Goal: Task Accomplishment & Management: Use online tool/utility

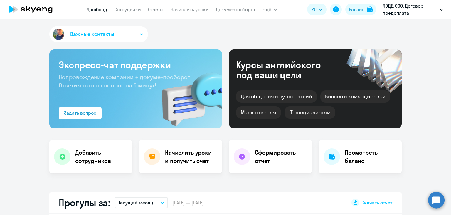
select select "30"
click at [190, 12] on link "Начислить уроки" at bounding box center [190, 9] width 38 height 6
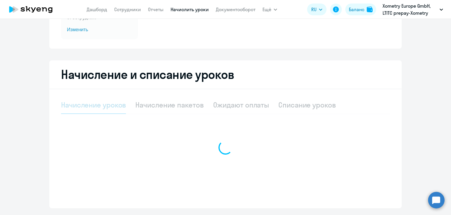
scroll to position [88, 0]
select select "10"
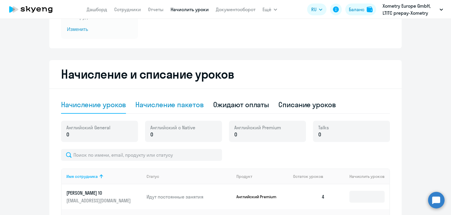
click at [159, 105] on div "Начисление пакетов" at bounding box center [169, 104] width 68 height 9
select select "10"
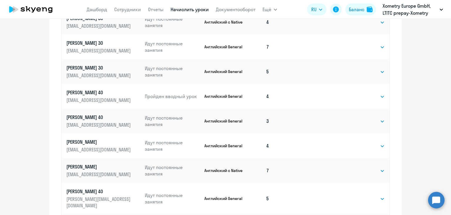
scroll to position [378, 0]
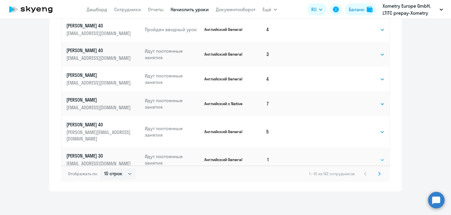
click at [378, 156] on select "Выбрать 4 8 16 32 64" at bounding box center [373, 159] width 24 height 7
select select "8"
click at [361, 156] on select "Выбрать 4 8 16 32 64" at bounding box center [373, 159] width 24 height 7
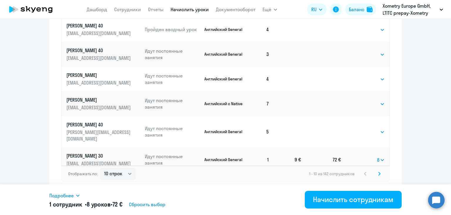
click at [379, 174] on icon at bounding box center [380, 173] width 2 height 4
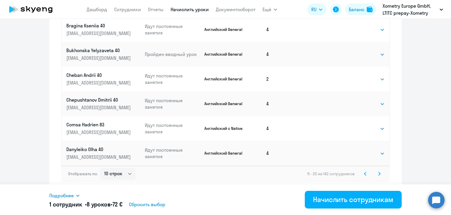
click at [379, 173] on svg-icon at bounding box center [379, 173] width 7 height 7
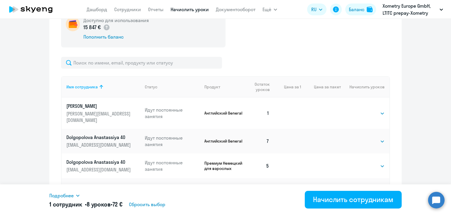
scroll to position [199, 0]
click at [372, 111] on select "Выбрать 4 8 16 32 64" at bounding box center [373, 113] width 24 height 7
select select "8"
click at [361, 110] on select "Выбрать 4 8 16 32 64" at bounding box center [373, 113] width 24 height 7
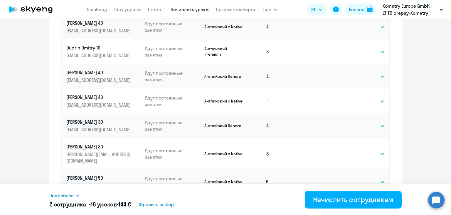
scroll to position [361, 0]
click at [363, 97] on select "Выбрать 4 8 16 32 64" at bounding box center [373, 100] width 24 height 7
select select "8"
click at [361, 97] on select "Выбрать 4 8 16 32 64" at bounding box center [373, 100] width 24 height 7
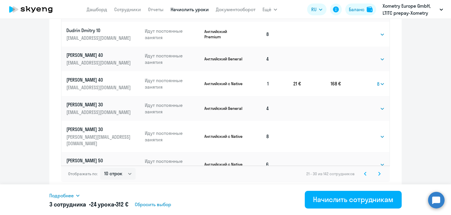
scroll to position [378, 0]
click at [376, 172] on svg-icon at bounding box center [379, 173] width 7 height 7
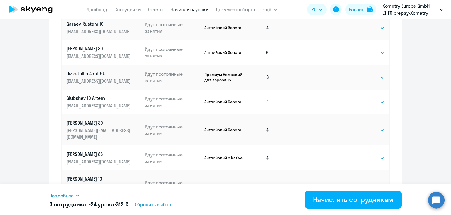
scroll to position [360, 0]
click at [361, 98] on select "Выбрать 4 8 16 32 64" at bounding box center [373, 101] width 24 height 7
select select "8"
click at [361, 98] on select "Выбрать 4 8 16 32 64" at bounding box center [373, 101] width 24 height 7
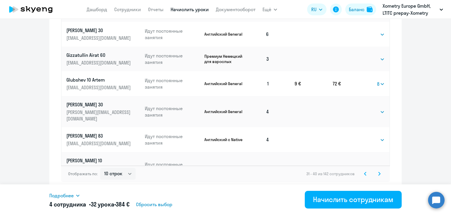
click at [379, 174] on icon at bounding box center [380, 173] width 2 height 4
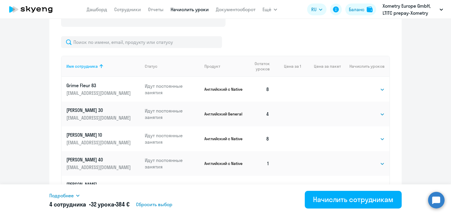
scroll to position [262, 0]
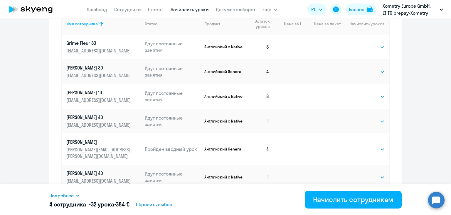
click at [365, 122] on select "Выбрать 4 8 16 32 64" at bounding box center [373, 121] width 24 height 7
select select "8"
click at [361, 118] on select "Выбрать 4 8 16 32 64" at bounding box center [373, 121] width 24 height 7
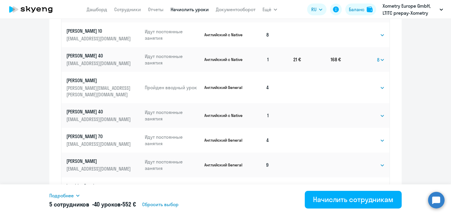
scroll to position [323, 0]
click at [364, 112] on select "Выбрать 4 8 16 32 64" at bounding box center [373, 115] width 24 height 7
select select "8"
click at [361, 112] on select "Выбрать 4 8 16 32 64" at bounding box center [373, 115] width 24 height 7
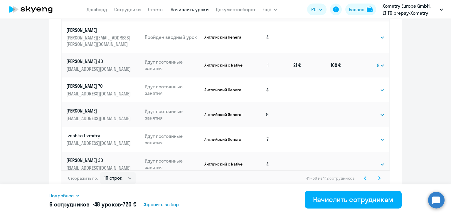
scroll to position [378, 0]
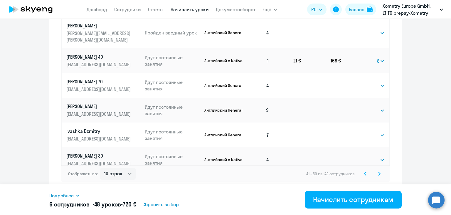
click at [379, 171] on icon at bounding box center [380, 173] width 2 height 4
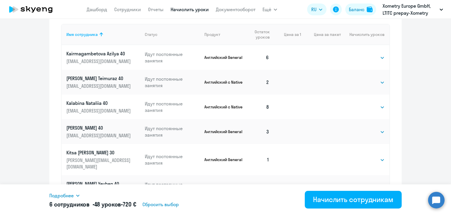
scroll to position [289, 0]
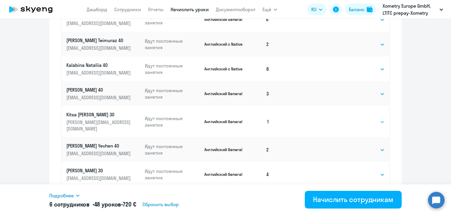
click at [368, 119] on select "Выбрать 4 8 16 32 64" at bounding box center [373, 121] width 24 height 7
select select "8"
click at [361, 118] on select "Выбрать 4 8 16 32 64" at bounding box center [373, 121] width 24 height 7
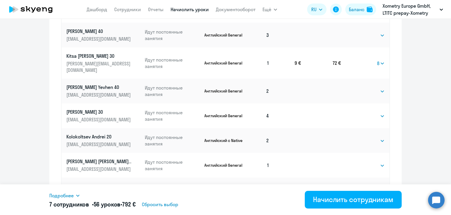
scroll to position [378, 0]
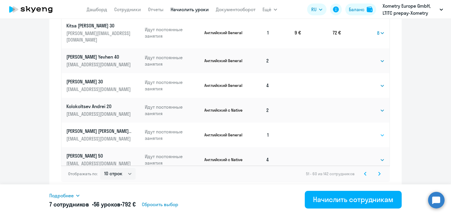
click at [368, 131] on select "Выбрать 4 8 16 32 64" at bounding box center [373, 134] width 24 height 7
select select "8"
click at [361, 131] on select "Выбрать 4 8 16 32 64" at bounding box center [373, 134] width 24 height 7
click at [376, 174] on svg-icon at bounding box center [379, 173] width 7 height 7
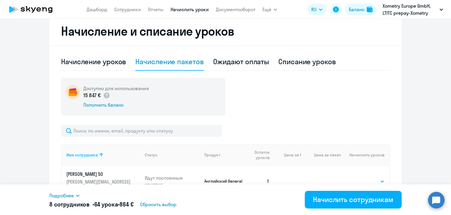
scroll to position [208, 0]
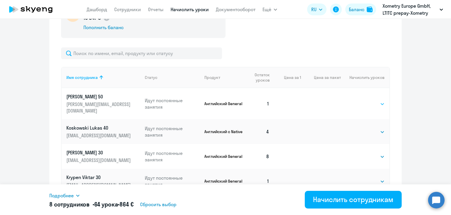
click at [372, 100] on select "Выбрать 4 8 16 32 64" at bounding box center [373, 103] width 24 height 7
select select "8"
click at [361, 100] on select "Выбрать 4 8 16 32 64" at bounding box center [373, 103] width 24 height 7
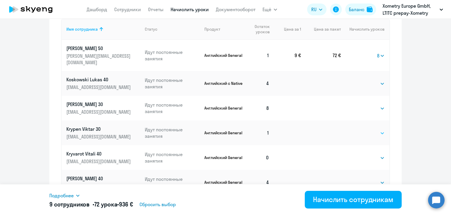
click at [362, 129] on select "Выбрать 4 8 16 32 64" at bounding box center [373, 132] width 24 height 7
select select "8"
click at [361, 129] on select "Выбрать 4 8 16 32 64" at bounding box center [373, 132] width 24 height 7
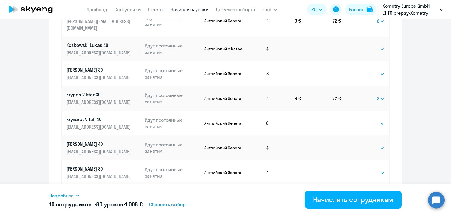
scroll to position [291, 0]
click at [363, 119] on select "Выбрать 4 8 16 32 64" at bounding box center [373, 122] width 24 height 7
select select "8"
click at [361, 119] on select "Выбрать 4 8 16 32 64" at bounding box center [373, 122] width 24 height 7
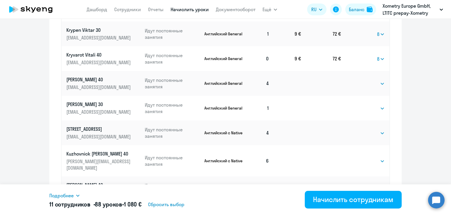
scroll to position [356, 0]
click at [364, 104] on select "Выбрать 4 8 16 32 64" at bounding box center [373, 107] width 24 height 7
select select "8"
click at [361, 104] on select "Выбрать 4 8 16 32 64" at bounding box center [373, 107] width 24 height 7
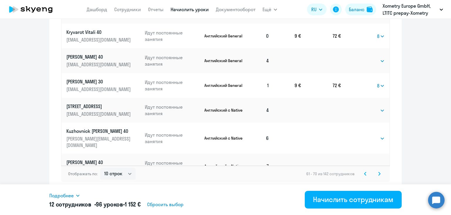
click at [379, 173] on icon at bounding box center [380, 173] width 2 height 4
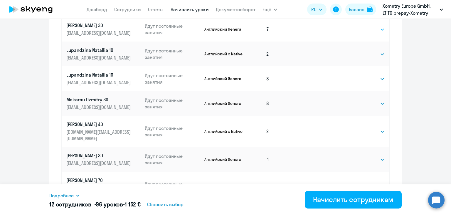
scroll to position [375, 0]
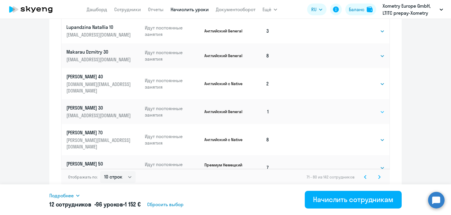
click at [364, 108] on select "Выбрать 4 8 16 32 64" at bounding box center [373, 111] width 24 height 7
select select "8"
click at [361, 108] on select "Выбрать 4 8 16 32 64" at bounding box center [373, 111] width 24 height 7
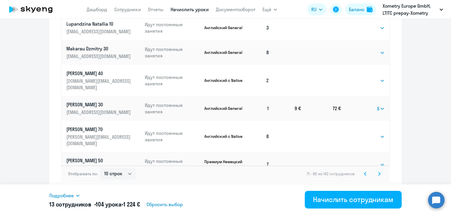
click at [376, 171] on svg-icon at bounding box center [379, 173] width 7 height 7
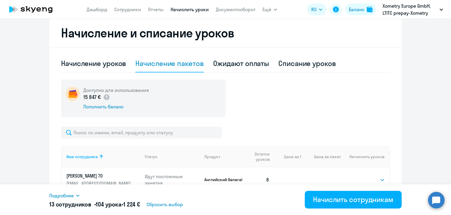
scroll to position [240, 0]
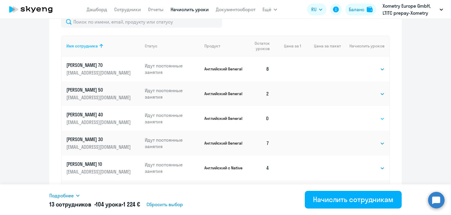
click at [369, 118] on select "Выбрать 4 8 16 32 64" at bounding box center [373, 118] width 24 height 7
select select "8"
click at [361, 115] on select "Выбрать 4 8 16 32 64" at bounding box center [373, 118] width 24 height 7
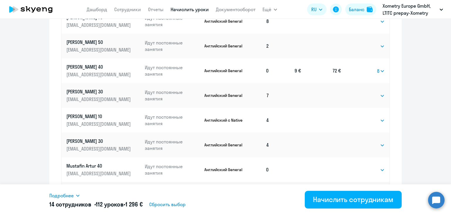
scroll to position [344, 0]
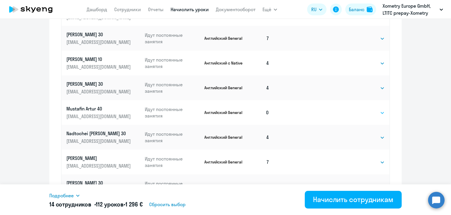
click at [361, 111] on select "Выбрать 4 8 16 32 64" at bounding box center [373, 112] width 24 height 7
select select "8"
click at [361, 109] on select "Выбрать 4 8 16 32 64" at bounding box center [373, 112] width 24 height 7
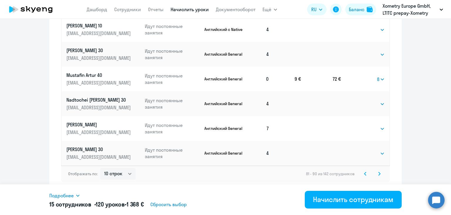
click at [379, 173] on icon at bounding box center [380, 173] width 2 height 3
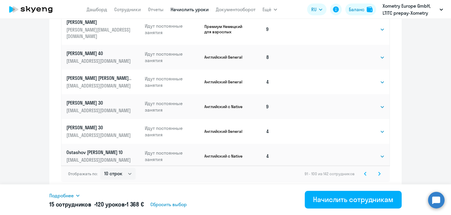
click at [377, 170] on svg-icon at bounding box center [379, 173] width 7 height 7
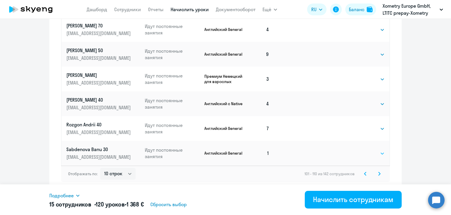
click at [367, 151] on select "Выбрать 4 8 16 32 64" at bounding box center [373, 153] width 24 height 7
select select "8"
click at [361, 150] on select "Выбрать 4 8 16 32 64" at bounding box center [373, 153] width 24 height 7
click at [379, 174] on icon at bounding box center [380, 173] width 2 height 3
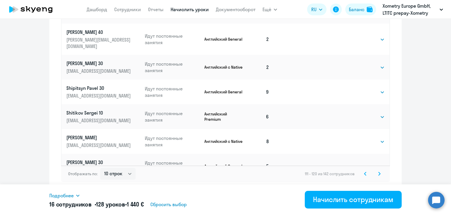
click at [379, 174] on svg-icon at bounding box center [379, 173] width 7 height 7
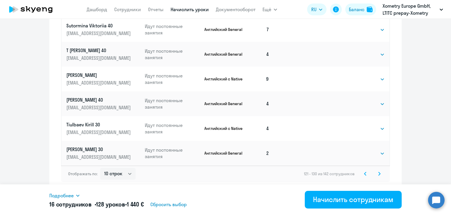
click at [379, 173] on icon at bounding box center [380, 173] width 2 height 4
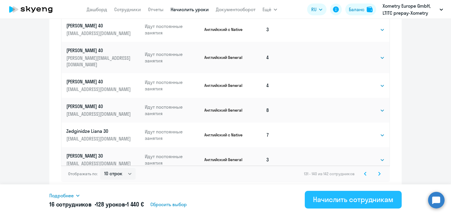
click at [337, 200] on div "Начислить сотрудникам" at bounding box center [353, 198] width 81 height 9
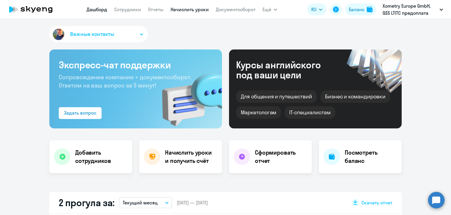
select select "30"
click at [184, 12] on link "Начислить уроки" at bounding box center [190, 9] width 38 height 6
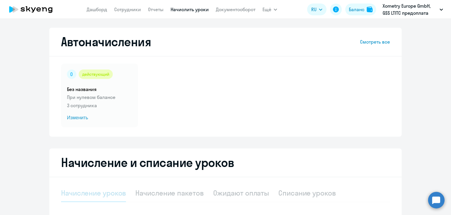
select select "10"
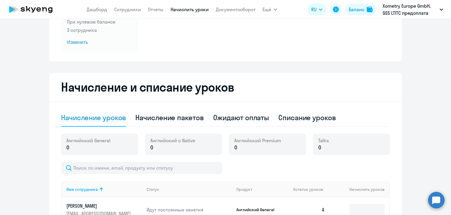
scroll to position [76, 0]
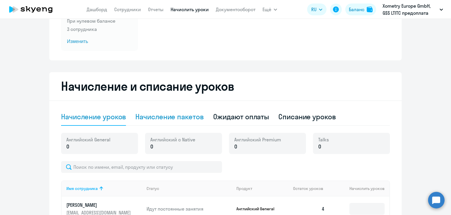
click at [189, 114] on div "Начисление пакетов" at bounding box center [169, 116] width 68 height 9
select select "10"
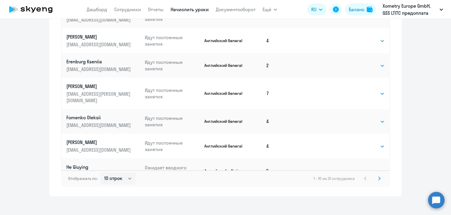
scroll to position [378, 0]
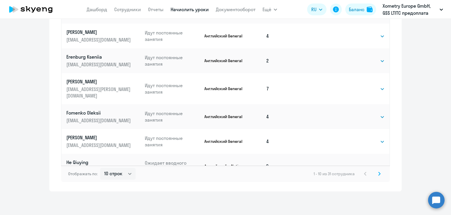
click at [379, 173] on icon at bounding box center [380, 173] width 2 height 4
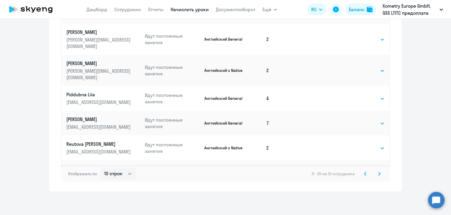
click at [379, 173] on icon at bounding box center [380, 173] width 2 height 3
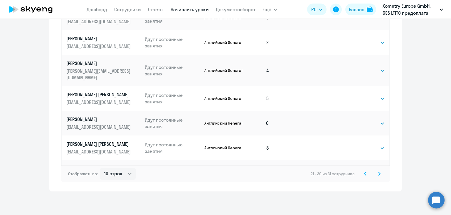
click at [379, 175] on icon at bounding box center [380, 173] width 2 height 4
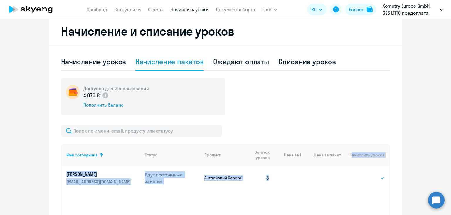
drag, startPoint x: 378, startPoint y: 175, endPoint x: 339, endPoint y: 150, distance: 46.5
click at [339, 150] on div "Имя сотрудника Статус Продукт Остаток уроков Цена за 1 Цена за пакет Начислить …" at bounding box center [225, 187] width 329 height 124
